Goal: Task Accomplishment & Management: Complete application form

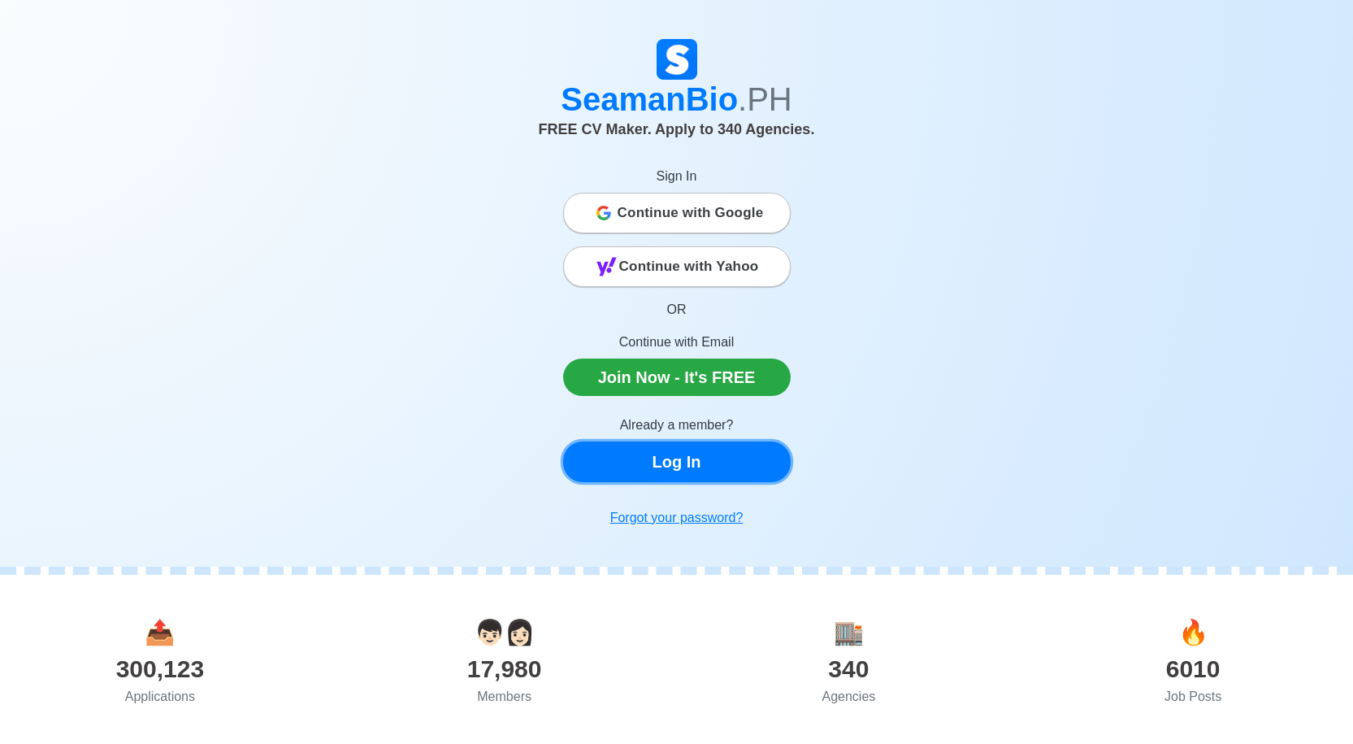
click at [695, 449] on link "Log In" at bounding box center [677, 461] width 228 height 41
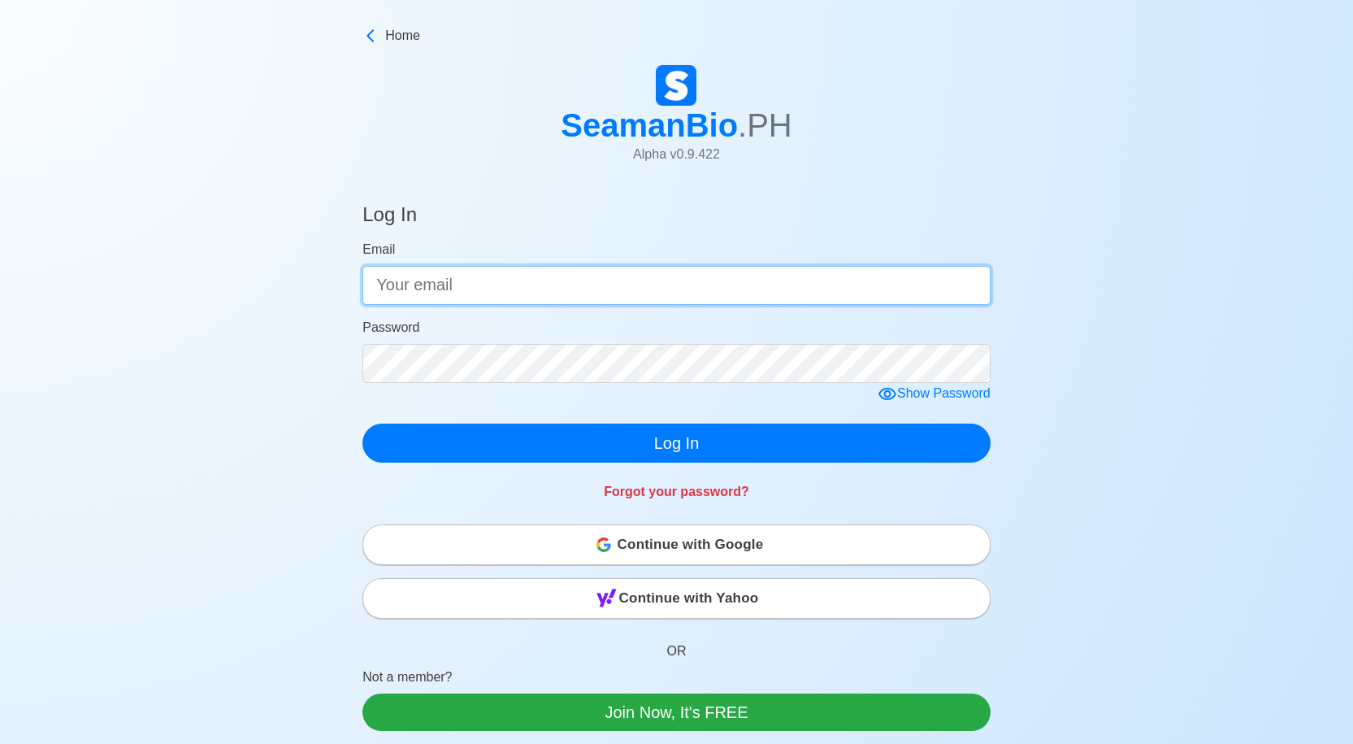
click at [559, 297] on input "Email" at bounding box center [677, 285] width 628 height 39
type input "[EMAIL_ADDRESS][DOMAIN_NAME]"
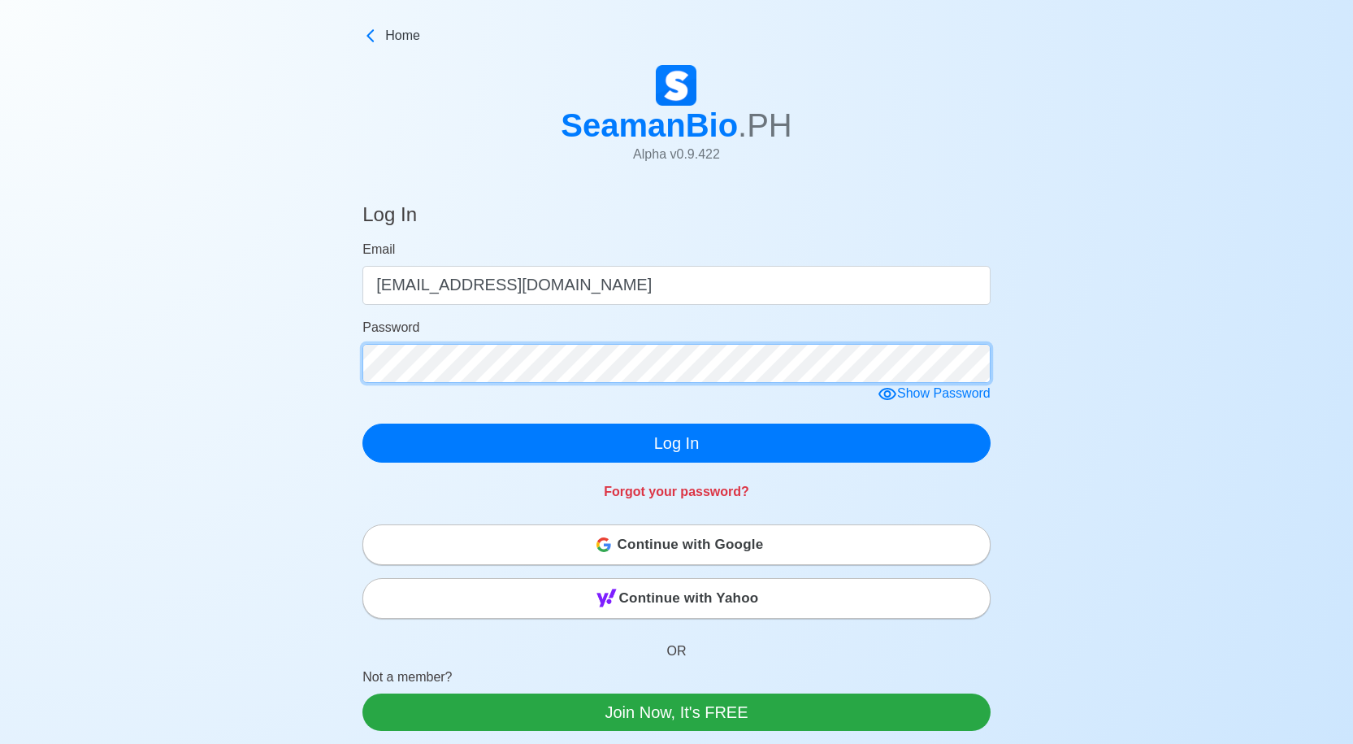
click button "Log In" at bounding box center [677, 443] width 628 height 39
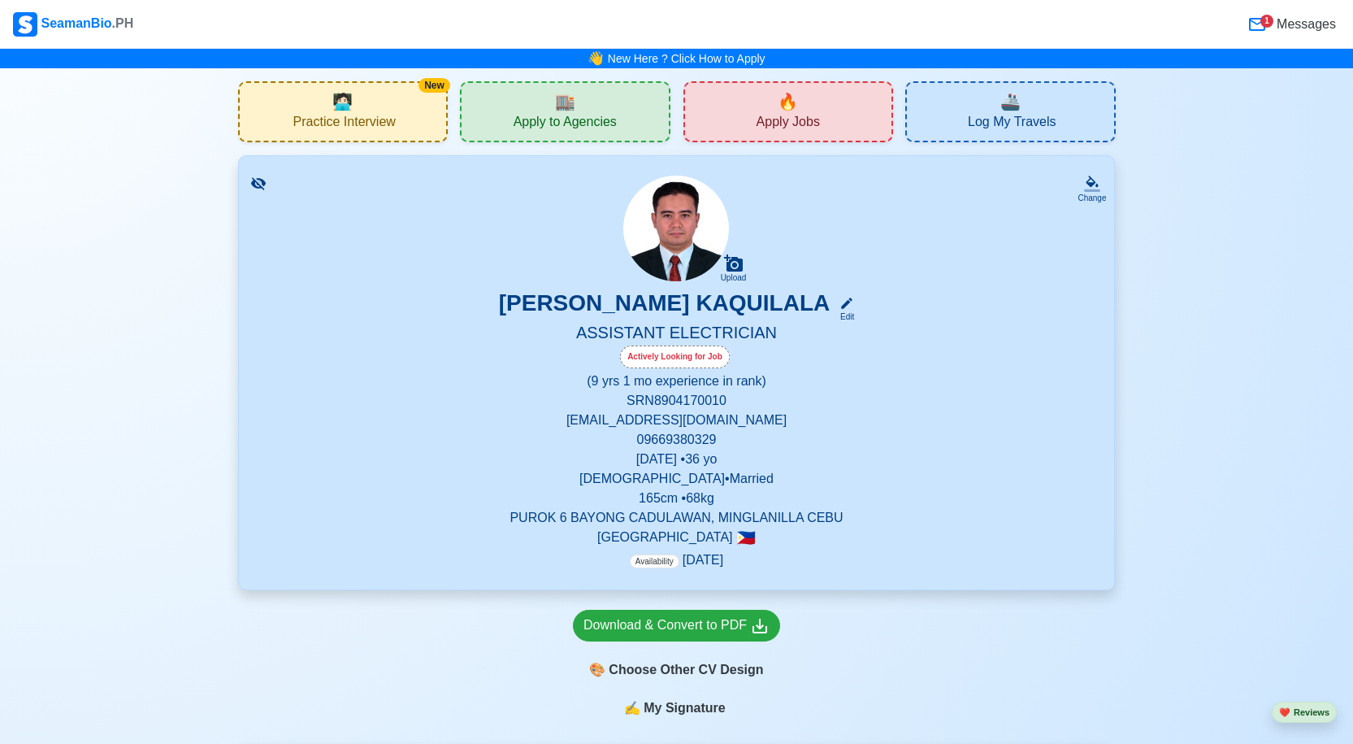
click at [575, 111] on span "🏬" at bounding box center [565, 101] width 20 height 24
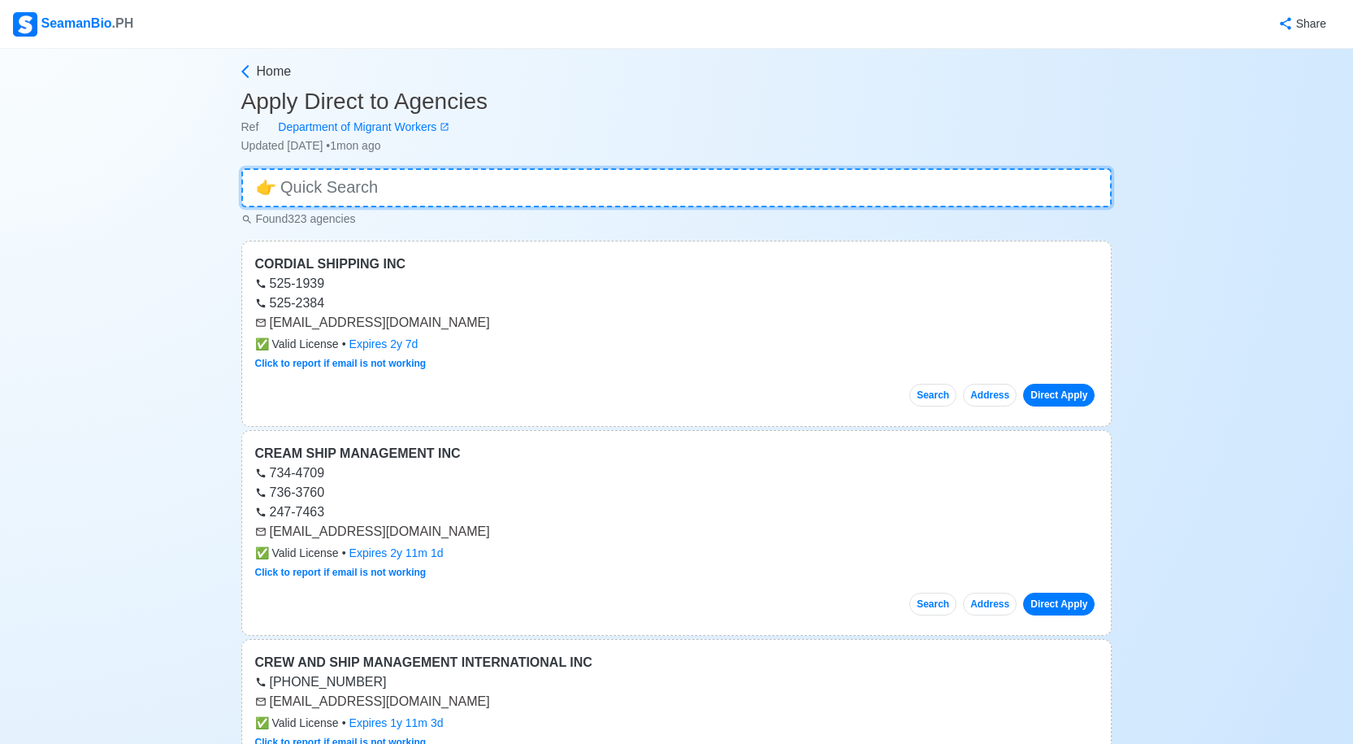
click at [551, 186] on input at bounding box center [676, 187] width 871 height 39
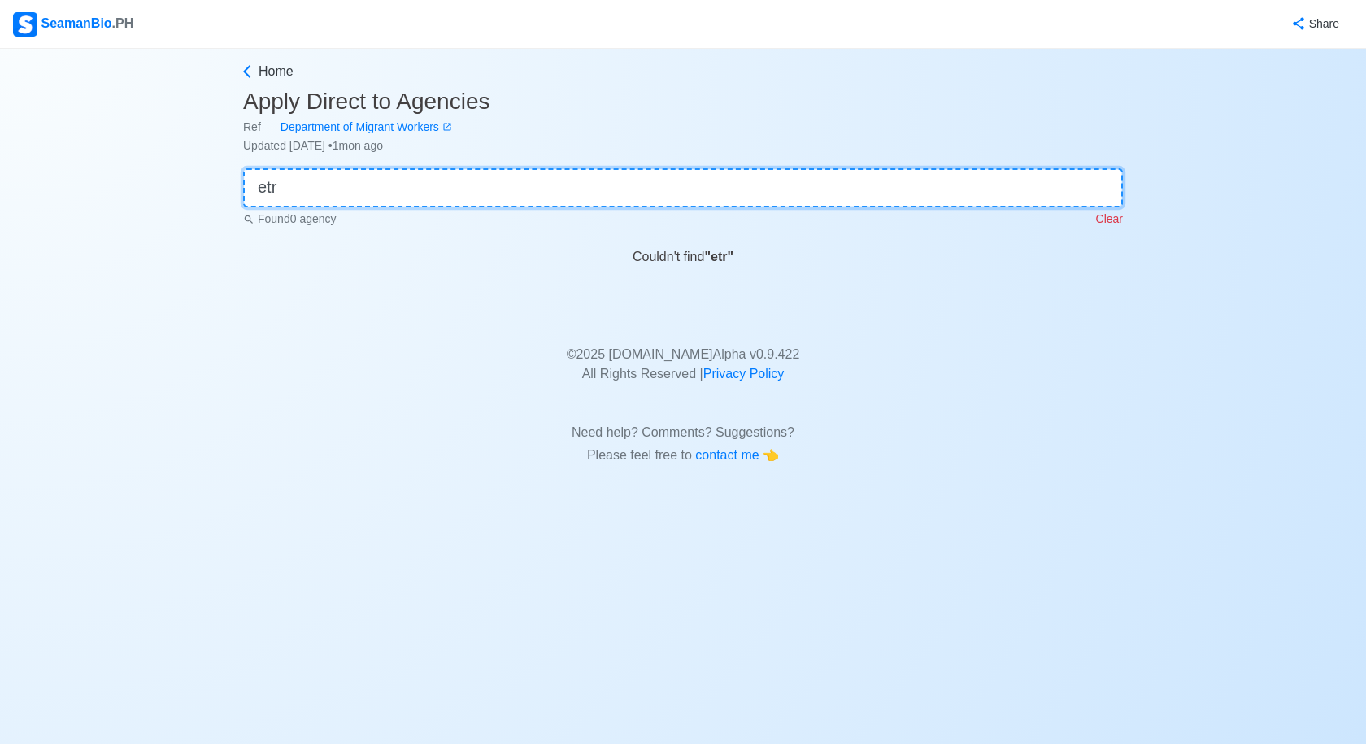
type input "etr"
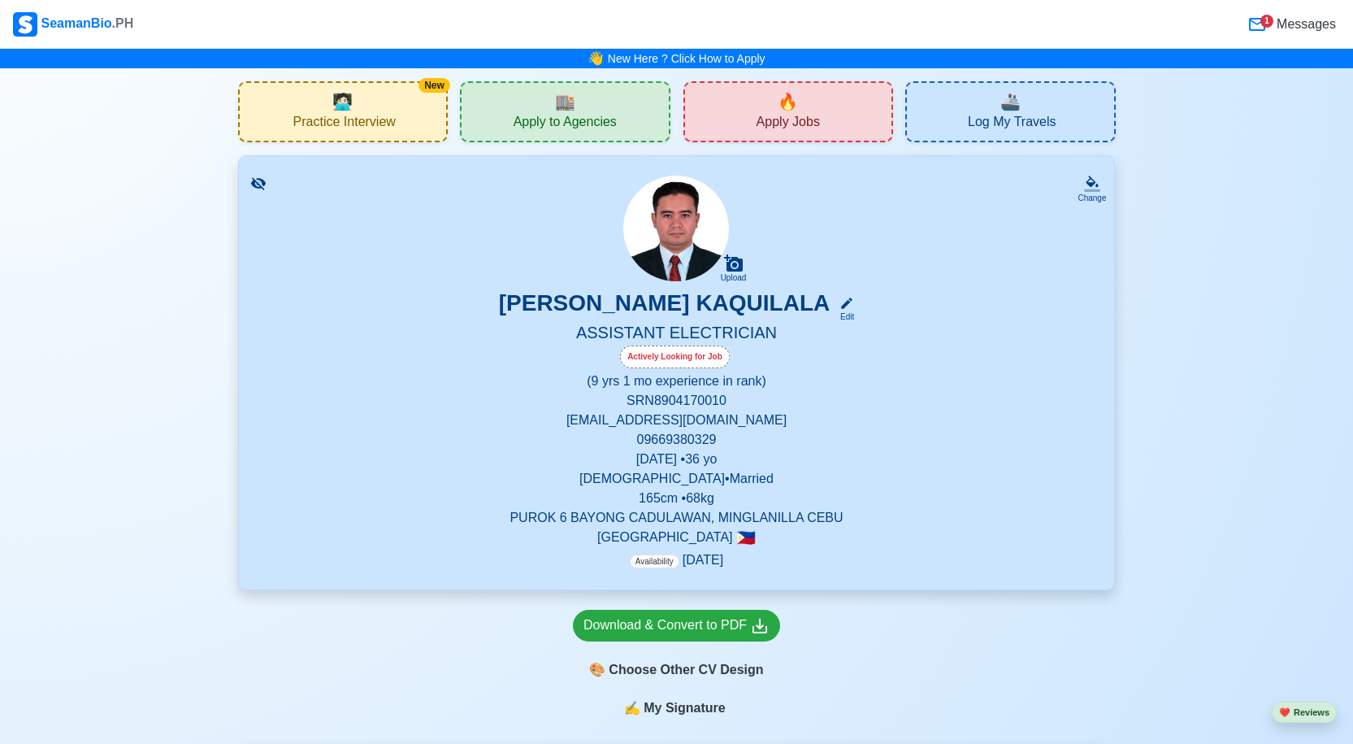
click at [597, 115] on span "Apply to Agencies" at bounding box center [565, 124] width 103 height 20
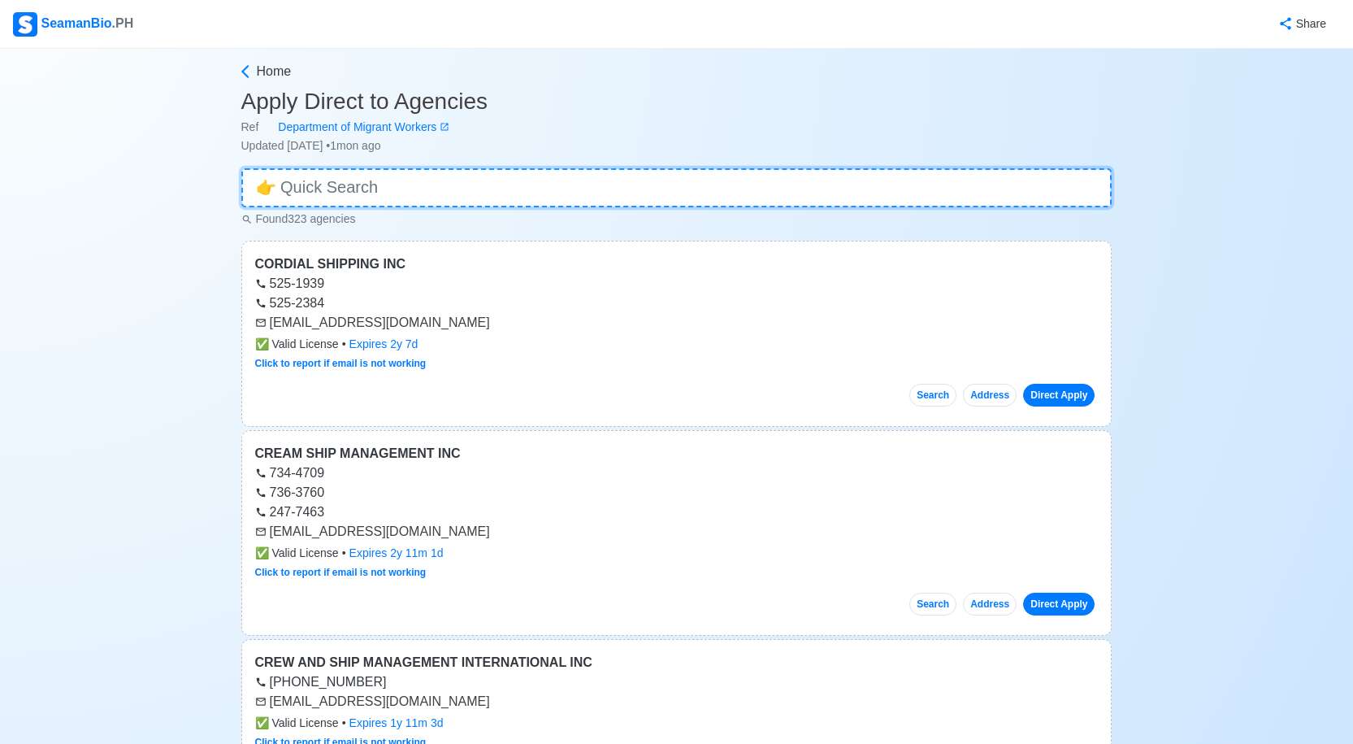
click at [454, 192] on input at bounding box center [676, 187] width 871 height 39
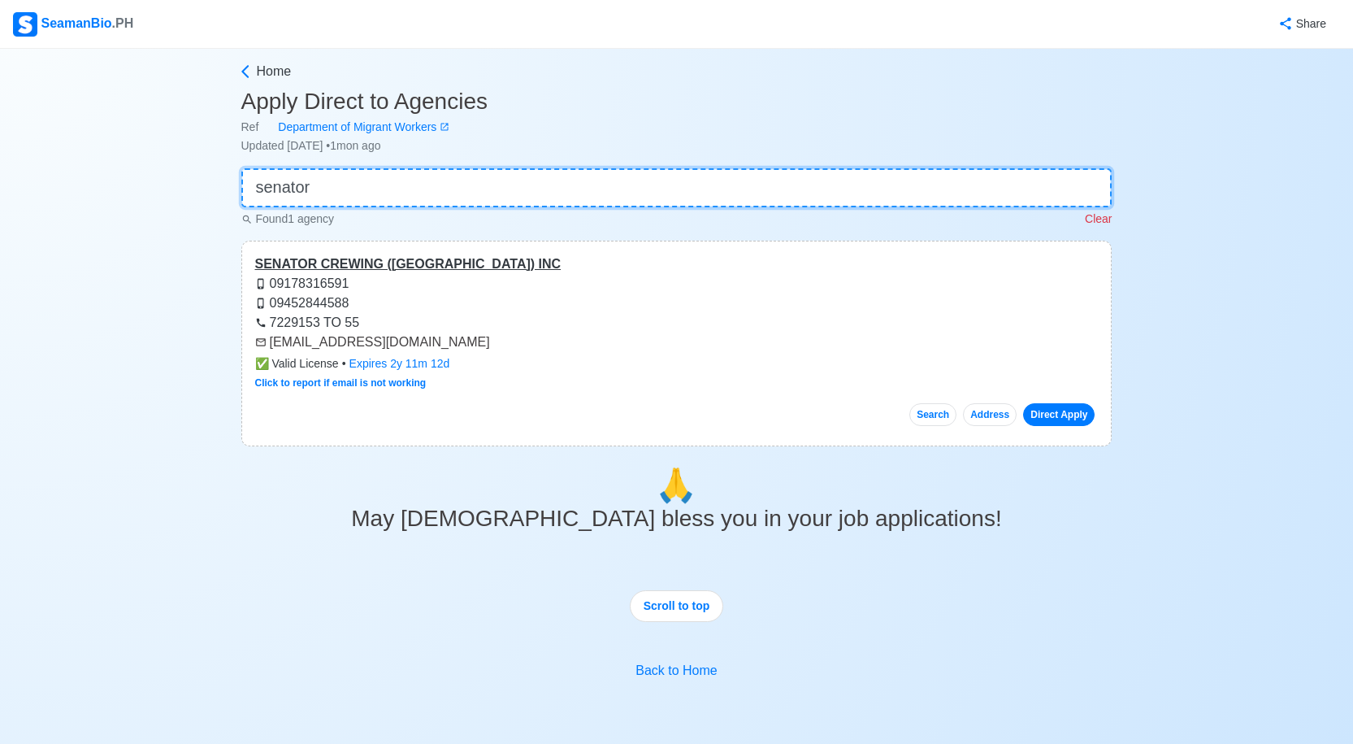
type input "senator"
click at [380, 261] on div "SENATOR CREWING ([GEOGRAPHIC_DATA]) INC" at bounding box center [677, 264] width 844 height 20
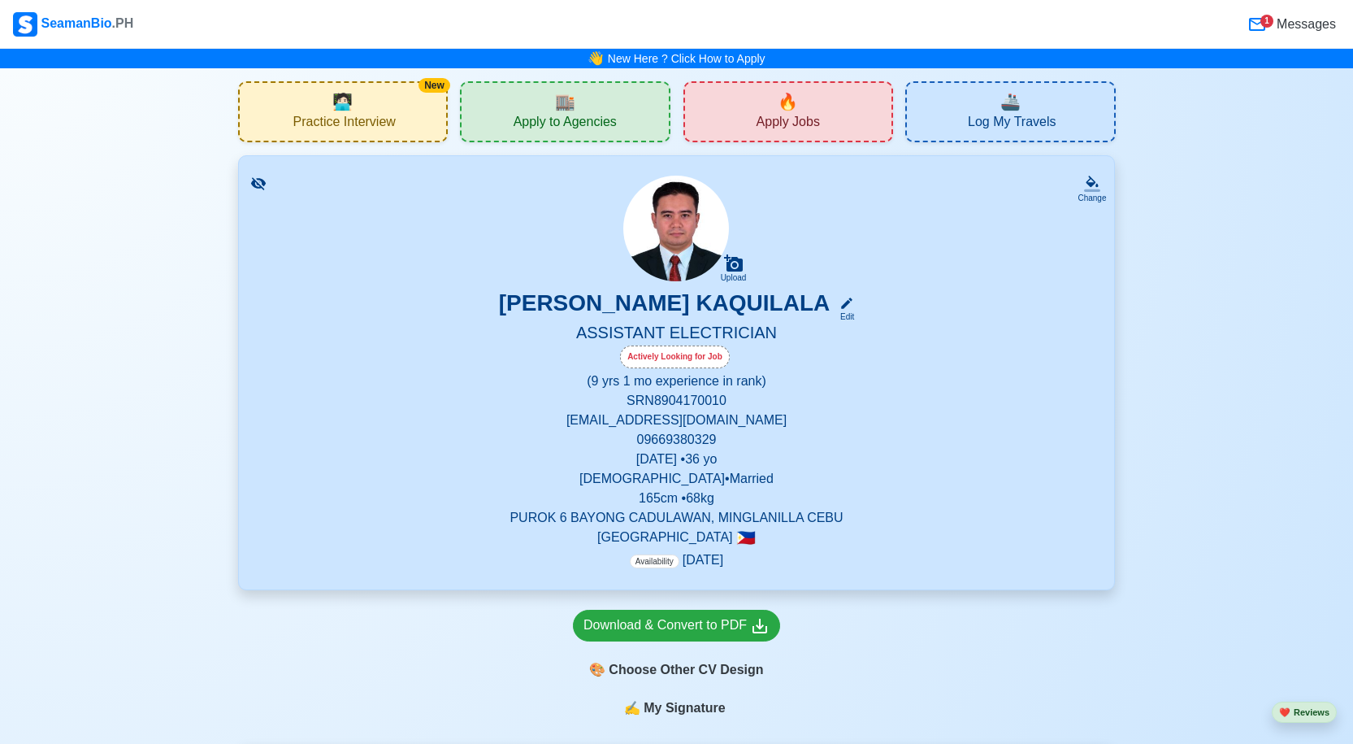
click at [810, 107] on div "🔥 Apply Jobs" at bounding box center [789, 111] width 211 height 61
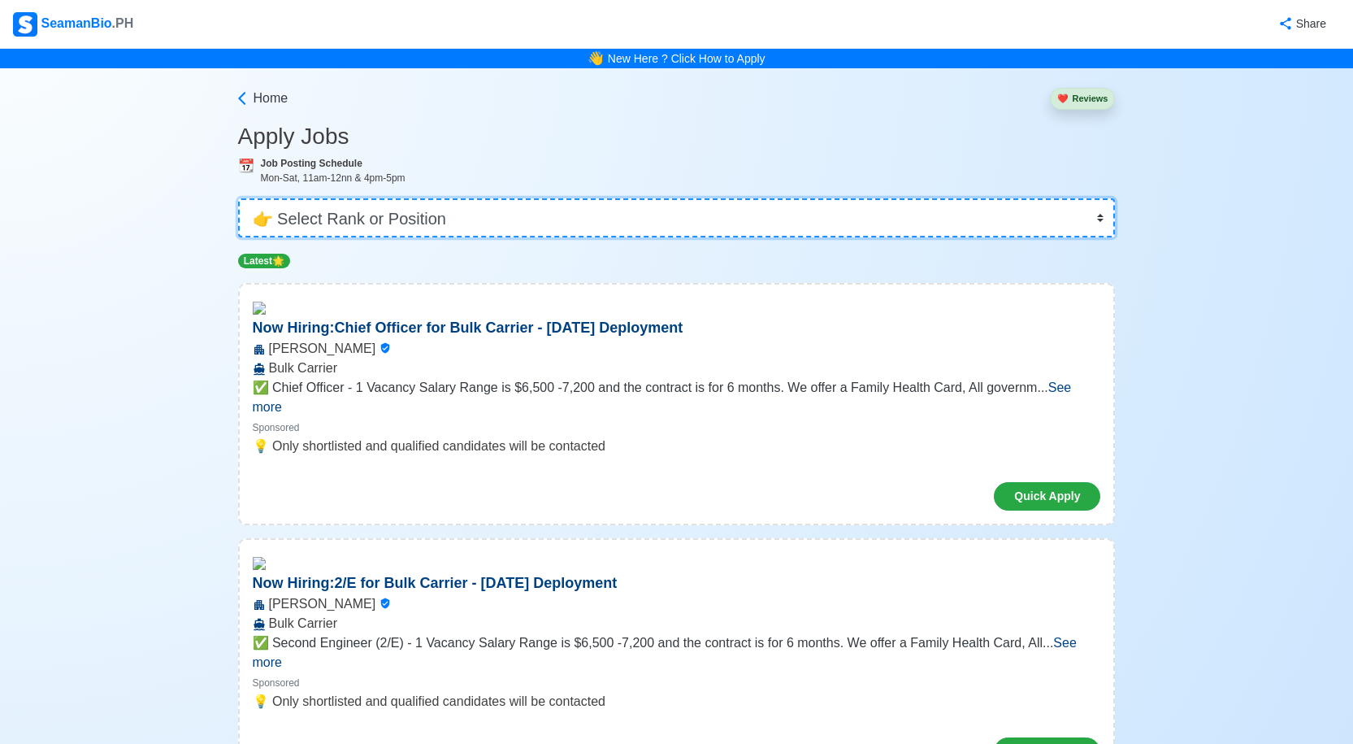
click at [370, 219] on select "👉 Select Rank or Position Master Chief Officer 2nd Officer 3rd Officer Junior O…" at bounding box center [677, 217] width 878 height 39
click at [240, 198] on select "👉 Select Rank or Position Master Chief Officer 2nd Officer 3rd Officer Junior O…" at bounding box center [677, 217] width 878 height 39
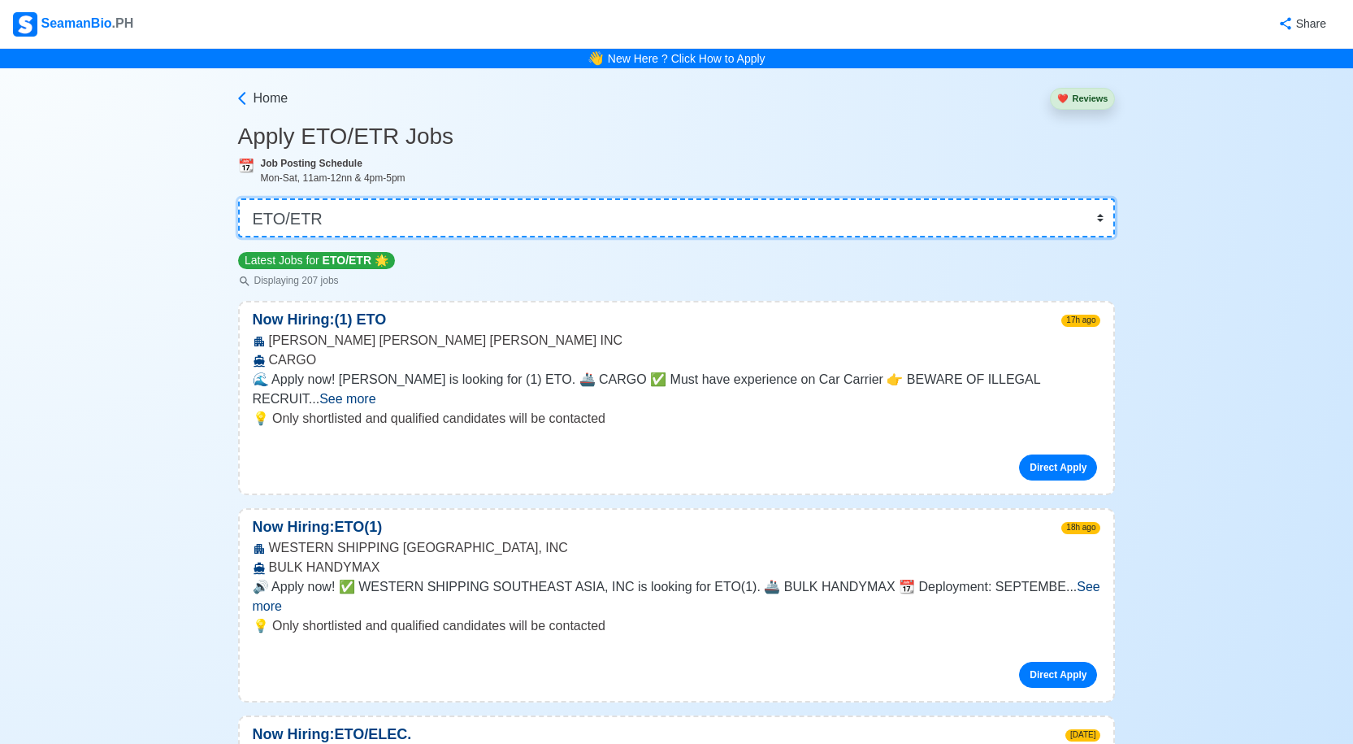
click at [345, 215] on select "👉 Select Rank or Position Master Chief Officer 2nd Officer 3rd Officer Junior O…" at bounding box center [677, 217] width 878 height 39
select select "Electrician"
click at [240, 198] on select "👉 Select Rank or Position Master Chief Officer 2nd Officer 3rd Officer Junior O…" at bounding box center [677, 217] width 878 height 39
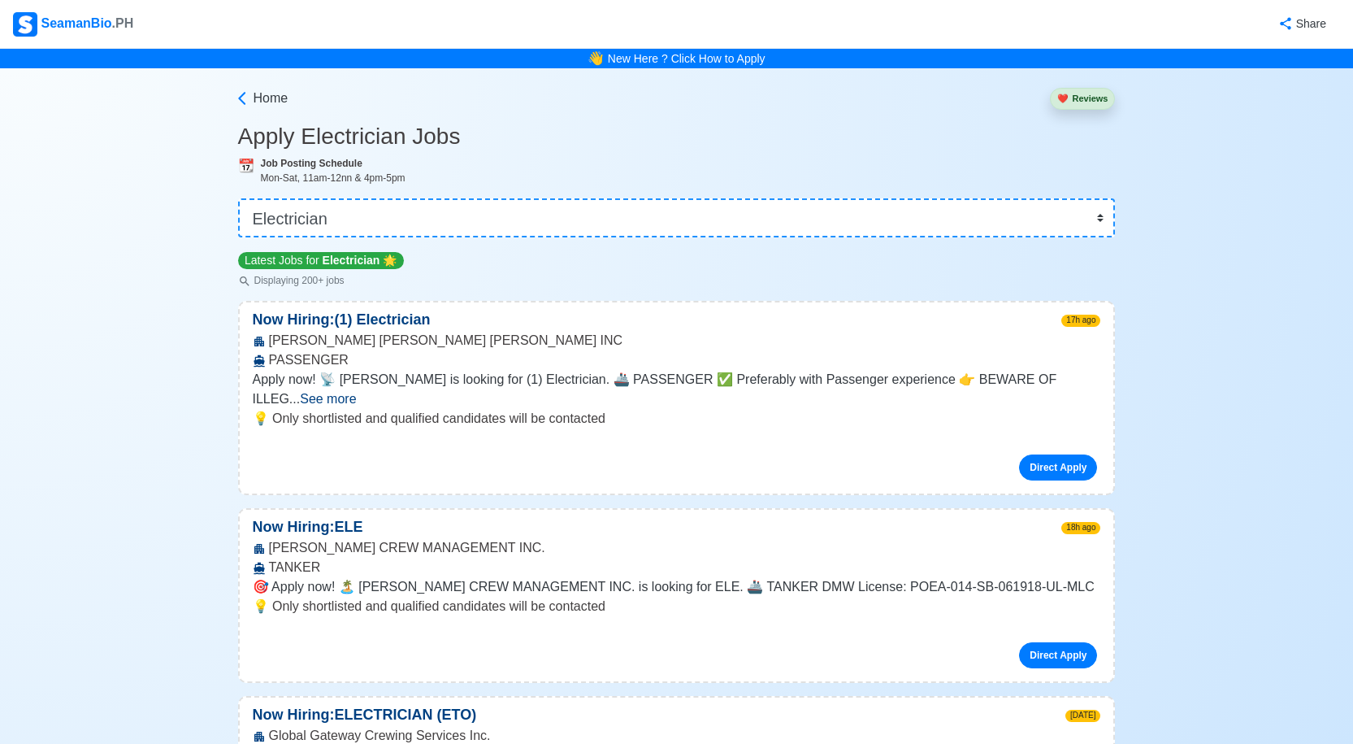
click at [356, 392] on span "See more" at bounding box center [328, 399] width 56 height 14
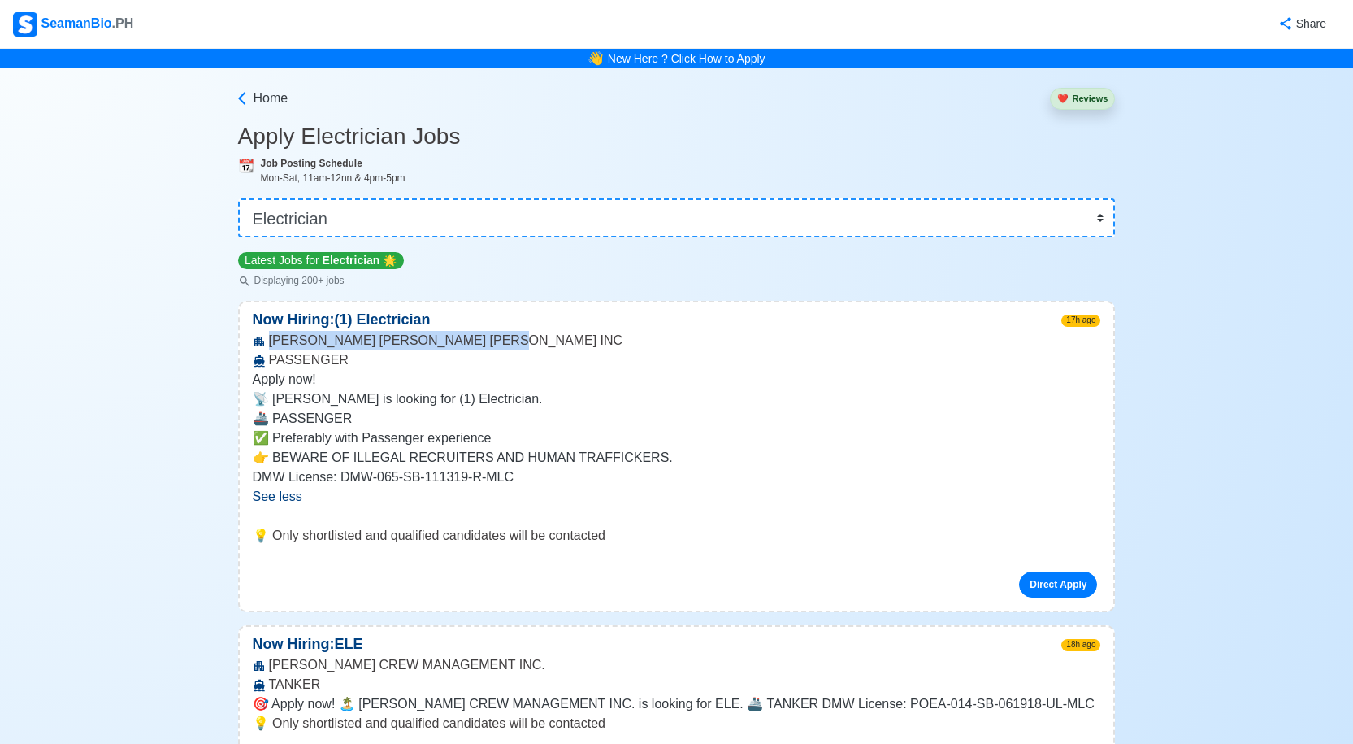
drag, startPoint x: 272, startPoint y: 345, endPoint x: 516, endPoint y: 337, distance: 244.8
click at [516, 337] on div "[PERSON_NAME] BELL [PERSON_NAME] INC PASSENGER" at bounding box center [677, 350] width 875 height 39
copy div "[PERSON_NAME] [PERSON_NAME] [PERSON_NAME] INC"
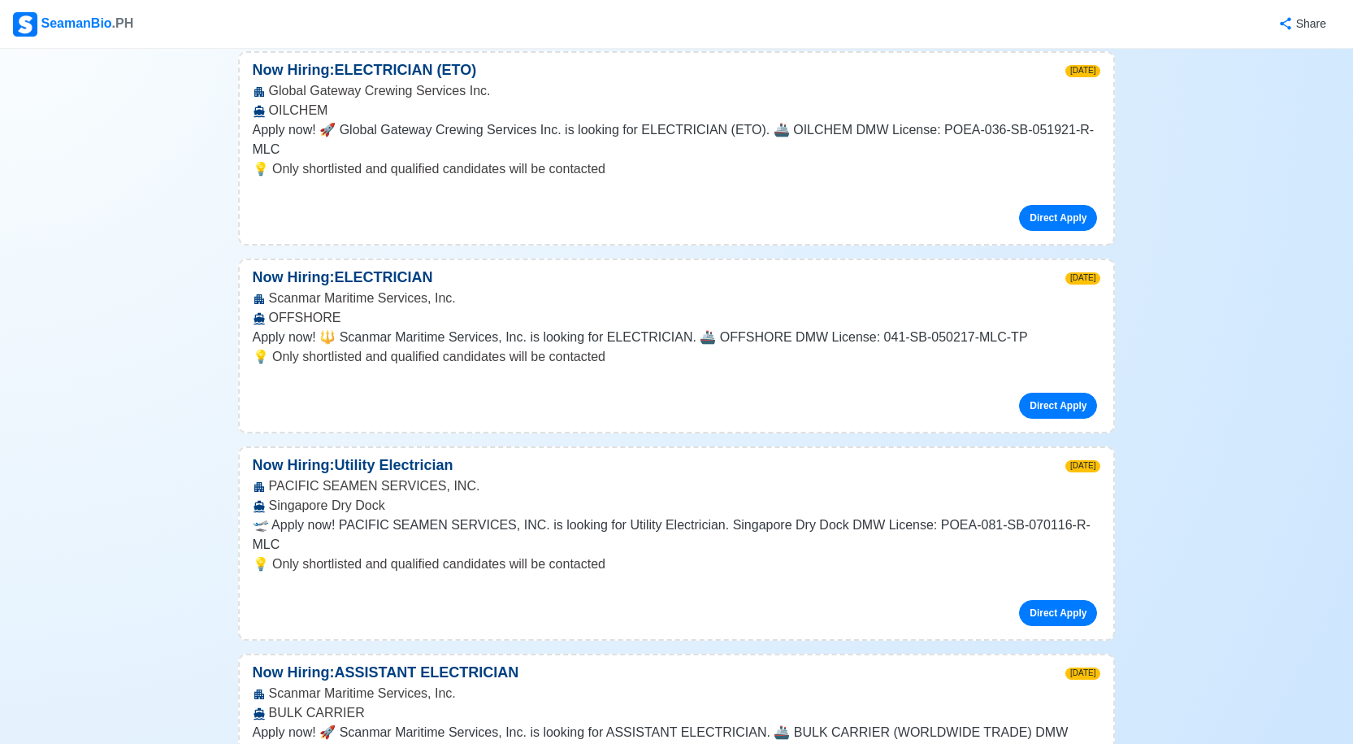
scroll to position [975, 0]
